Goal: Task Accomplishment & Management: Manage account settings

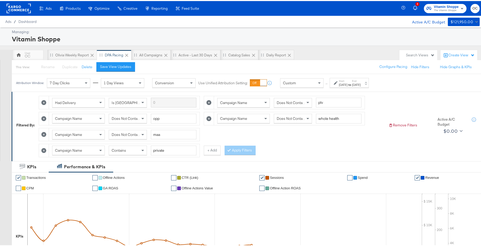
click at [358, 86] on div "Start: [DATE] to End: [DATE]" at bounding box center [349, 82] width 39 height 10
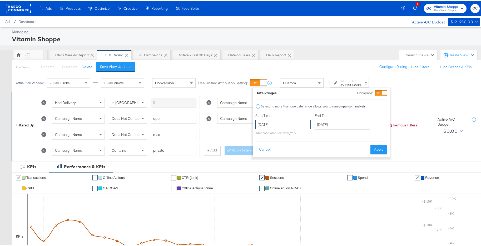
click at [299, 124] on input "[DATE]" at bounding box center [282, 123] width 55 height 9
click at [312, 134] on span "›" at bounding box center [315, 134] width 8 height 8
click at [314, 137] on span "›" at bounding box center [315, 134] width 8 height 8
click at [273, 187] on td "31" at bounding box center [270, 186] width 9 height 7
type input "[DATE]"
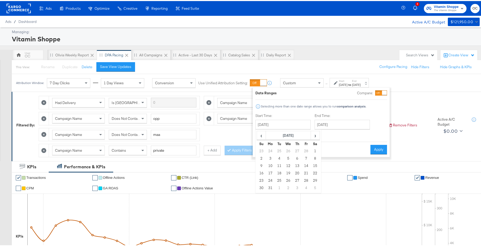
type input "[DATE]"
click at [291, 123] on input "[DATE]" at bounding box center [284, 123] width 55 height 9
click at [260, 137] on span "‹" at bounding box center [263, 134] width 8 height 8
click at [290, 149] on td "1" at bounding box center [290, 149] width 9 height 7
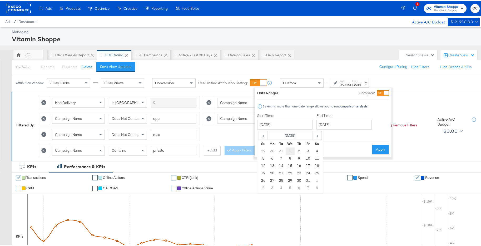
type input "[DATE]"
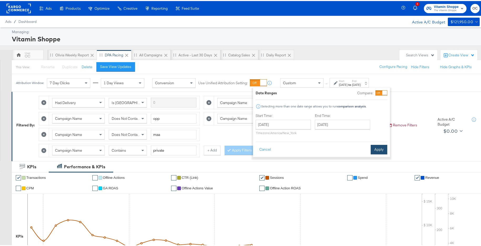
click at [382, 151] on button "Apply" at bounding box center [379, 148] width 17 height 9
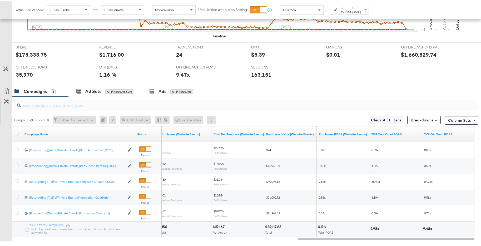
scroll to position [184, 0]
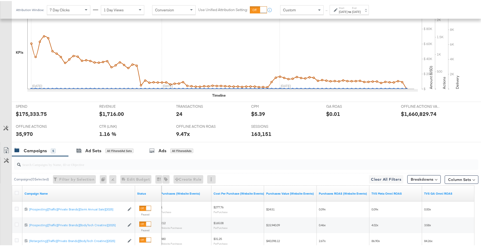
click at [6, 129] on icon at bounding box center [5, 127] width 5 height 5
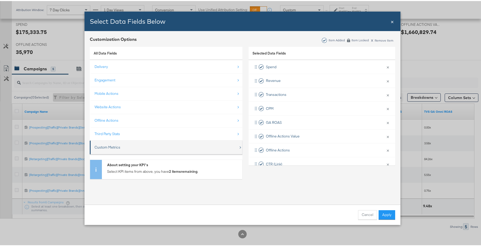
scroll to position [272, 0]
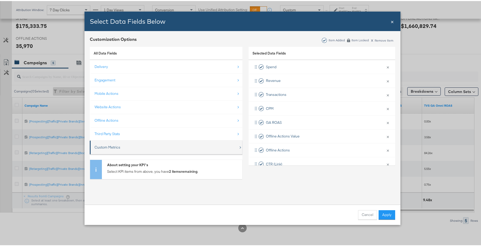
click at [194, 150] on div "Custom Metrics" at bounding box center [167, 146] width 144 height 11
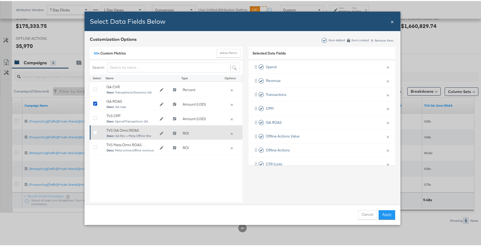
click at [96, 131] on div "Bulk Add Locations Modal" at bounding box center [97, 132] width 8 height 5
click at [95, 131] on icon "Bulk Add Locations Modal" at bounding box center [95, 132] width 4 height 4
click at [0, 0] on input "Bulk Add Locations Modal" at bounding box center [0, 0] width 0 height 0
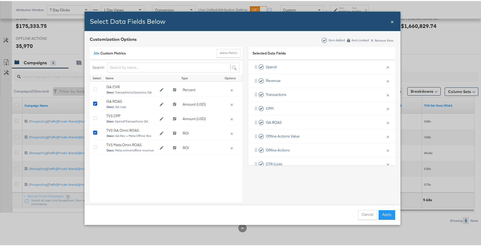
click at [383, 212] on button "Apply" at bounding box center [387, 213] width 17 height 9
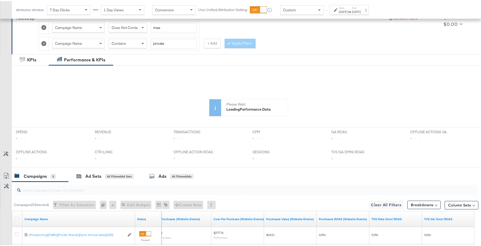
scroll to position [131, 0]
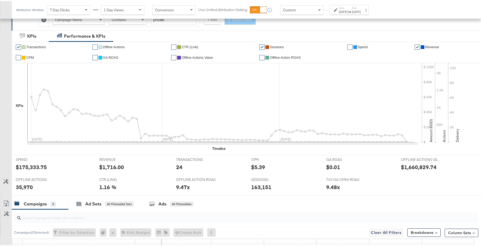
click at [18, 47] on link "✔" at bounding box center [18, 45] width 5 height 5
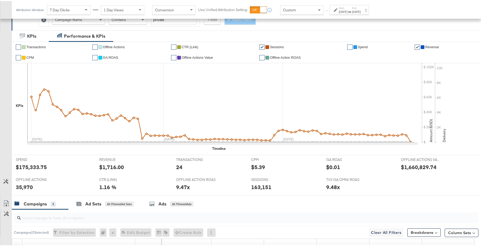
click at [260, 46] on link "✔" at bounding box center [261, 45] width 5 height 5
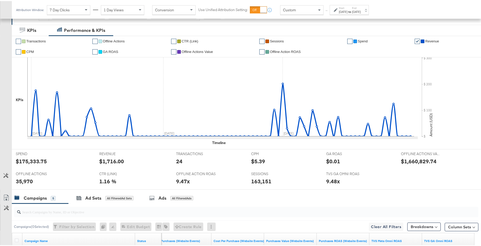
scroll to position [155, 0]
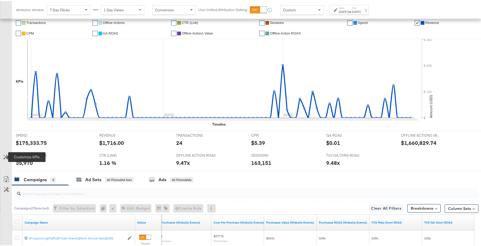
click at [4, 154] on icon at bounding box center [5, 156] width 5 height 5
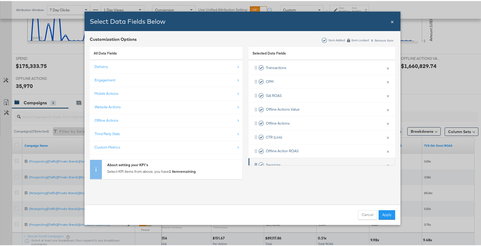
scroll to position [53, 0]
drag, startPoint x: 255, startPoint y: 153, endPoint x: 261, endPoint y: 96, distance: 56.9
click at [261, 96] on div "Spend × Remove from KPIs Revenue × Remove from KPIs Transactions × Remove from …" at bounding box center [322, 82] width 147 height 153
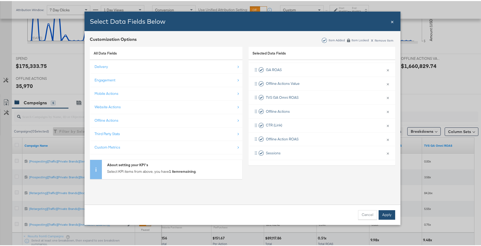
click at [389, 216] on button "Apply" at bounding box center [387, 213] width 17 height 9
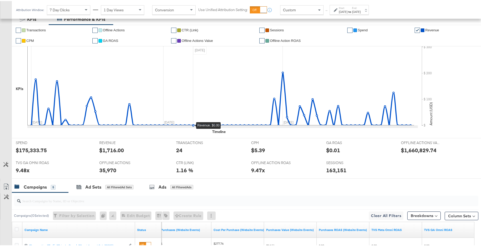
scroll to position [152, 0]
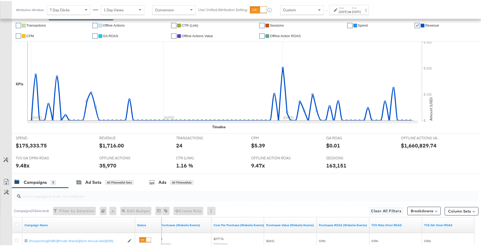
click at [9, 158] on button "Customize KPIs" at bounding box center [6, 158] width 12 height 9
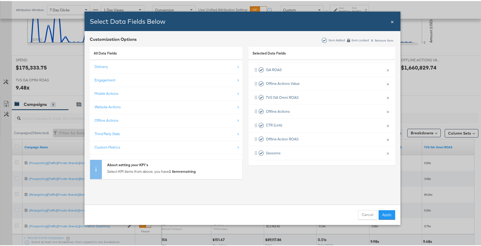
scroll to position [236, 0]
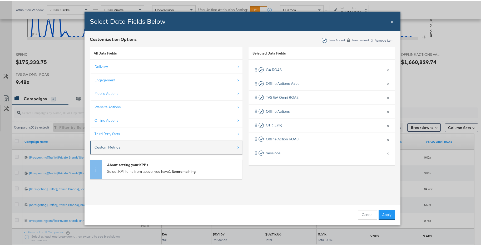
click at [151, 152] on li "Custom Metrics" at bounding box center [166, 147] width 153 height 14
click at [111, 147] on div "Custom Metrics" at bounding box center [108, 146] width 26 height 5
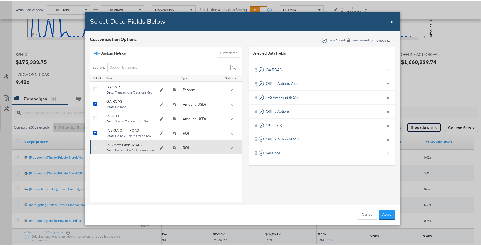
click at [93, 146] on icon "Bulk Add Locations Modal" at bounding box center [95, 146] width 4 height 4
click at [0, 0] on input "Bulk Add Locations Modal" at bounding box center [0, 0] width 0 height 0
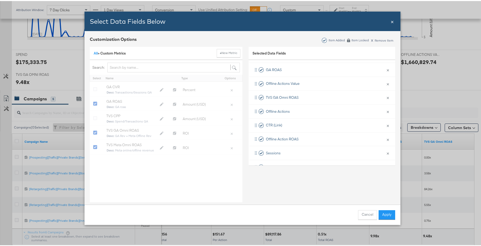
click at [93, 133] on div "All » Custom Metrics + New Metric Search: Select Name Type Options GA CVR Desc:…" at bounding box center [166, 125] width 153 height 159
click at [386, 211] on button "Apply" at bounding box center [387, 213] width 17 height 9
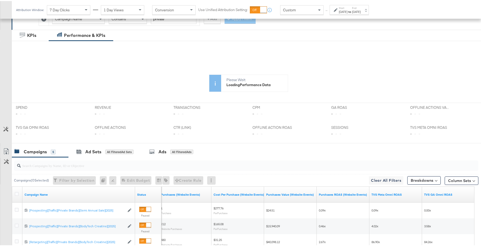
scroll to position [119, 0]
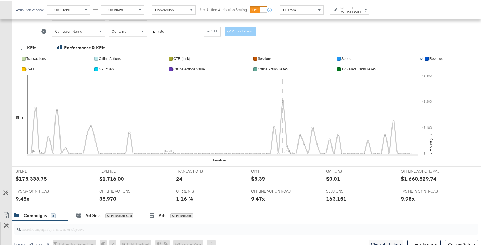
click at [332, 68] on link "✔" at bounding box center [333, 68] width 5 height 5
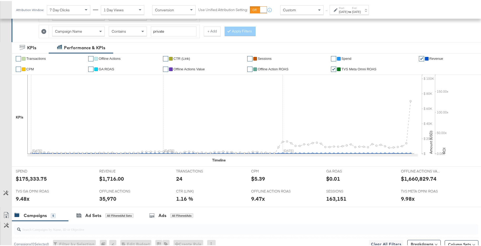
click at [419, 57] on link "✔" at bounding box center [421, 57] width 5 height 5
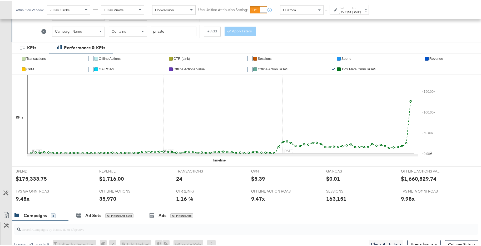
click at [340, 8] on label "Start:" at bounding box center [343, 6] width 9 height 3
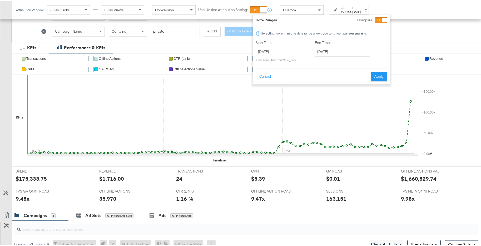
click at [280, 52] on input "[DATE]" at bounding box center [283, 50] width 55 height 9
click at [261, 59] on span "‹" at bounding box center [262, 61] width 8 height 8
click at [303, 78] on td "1" at bounding box center [306, 76] width 9 height 7
type input "[DATE]"
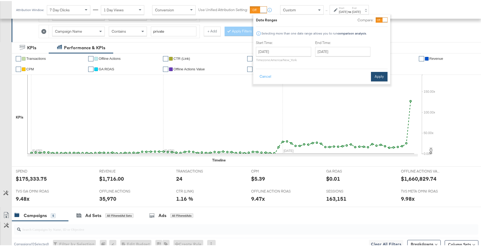
click at [374, 75] on button "Apply" at bounding box center [379, 75] width 17 height 9
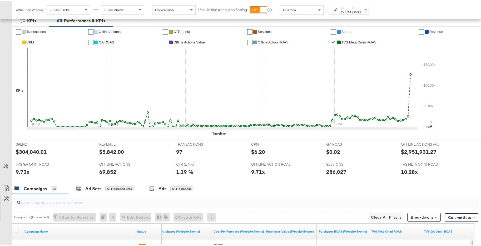
scroll to position [145, 0]
